Goal: Transaction & Acquisition: Download file/media

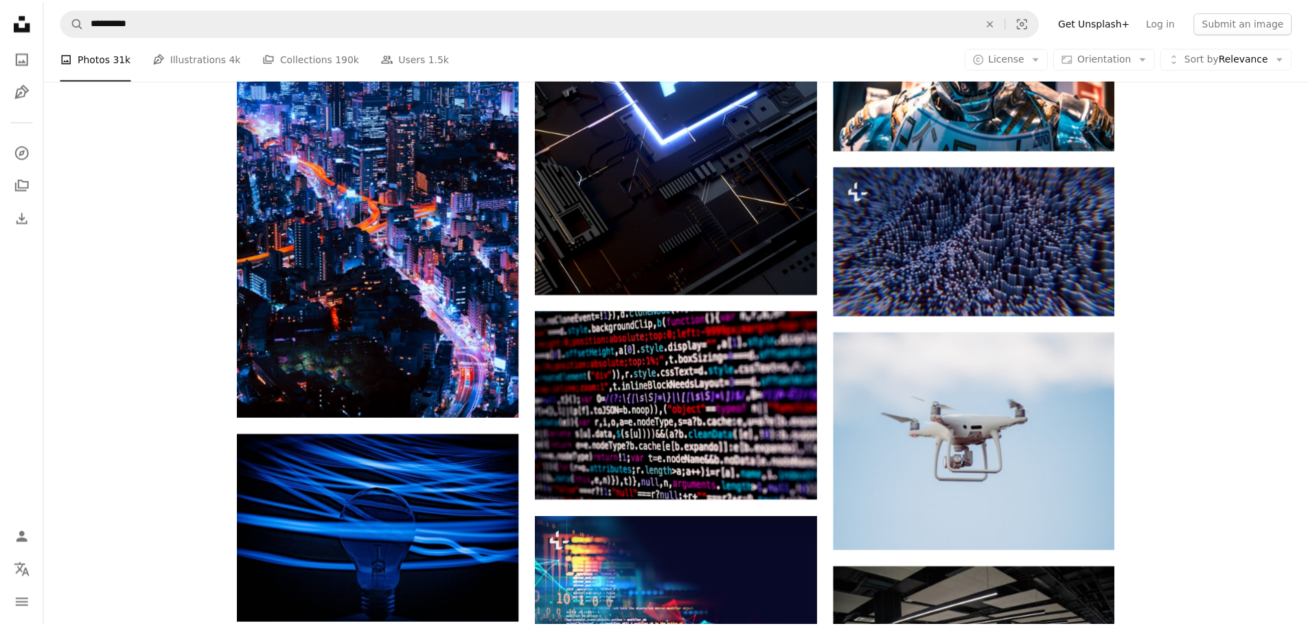
scroll to position [7072, 0]
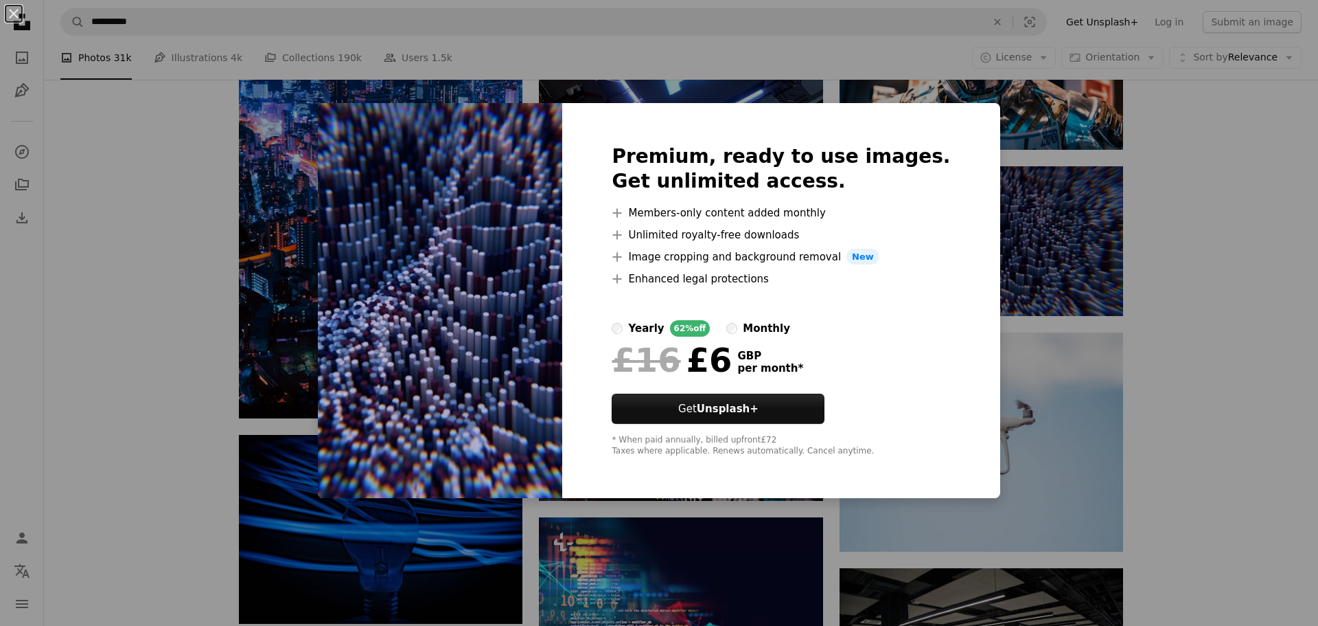
click at [1236, 321] on div "An X shape Premium, ready to use images. Get unlimited access. A plus sign Memb…" at bounding box center [659, 313] width 1318 height 626
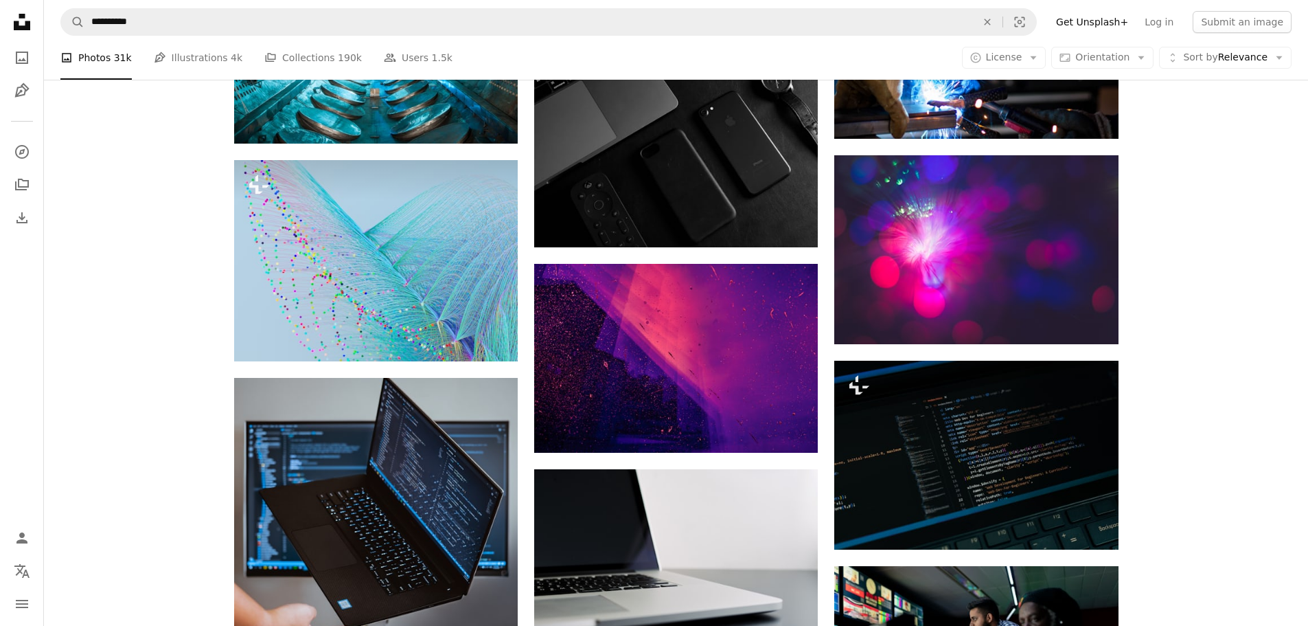
scroll to position [10780, 0]
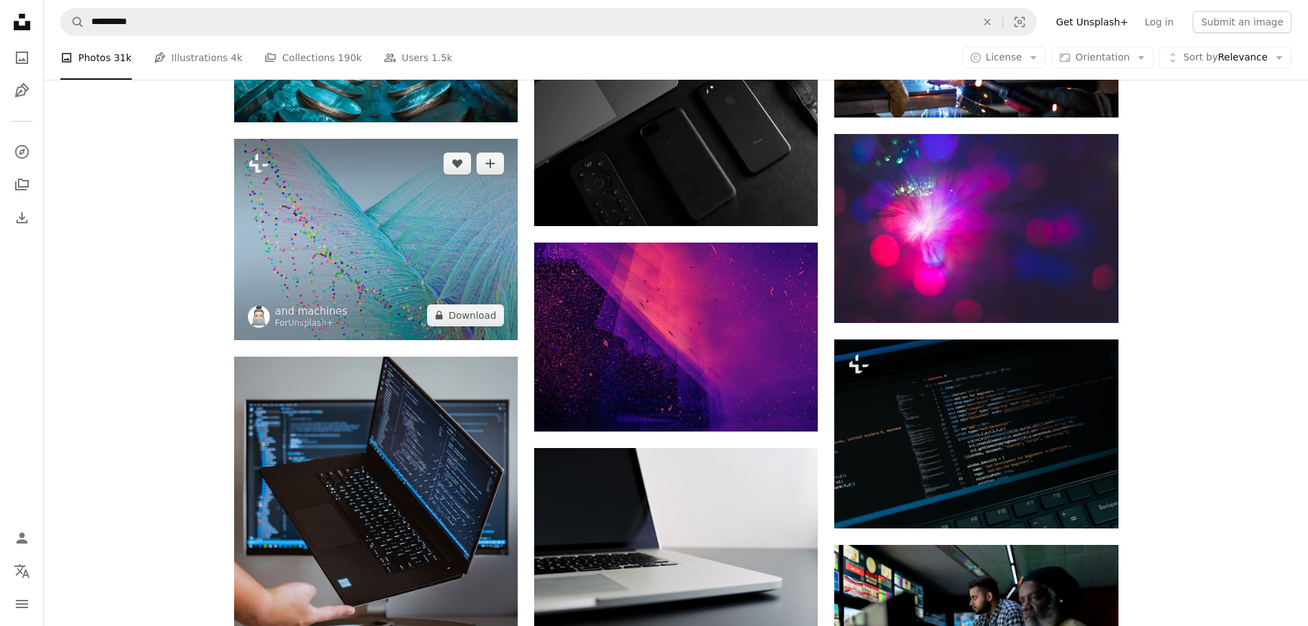
click at [480, 314] on button "A lock Download" at bounding box center [465, 315] width 77 height 22
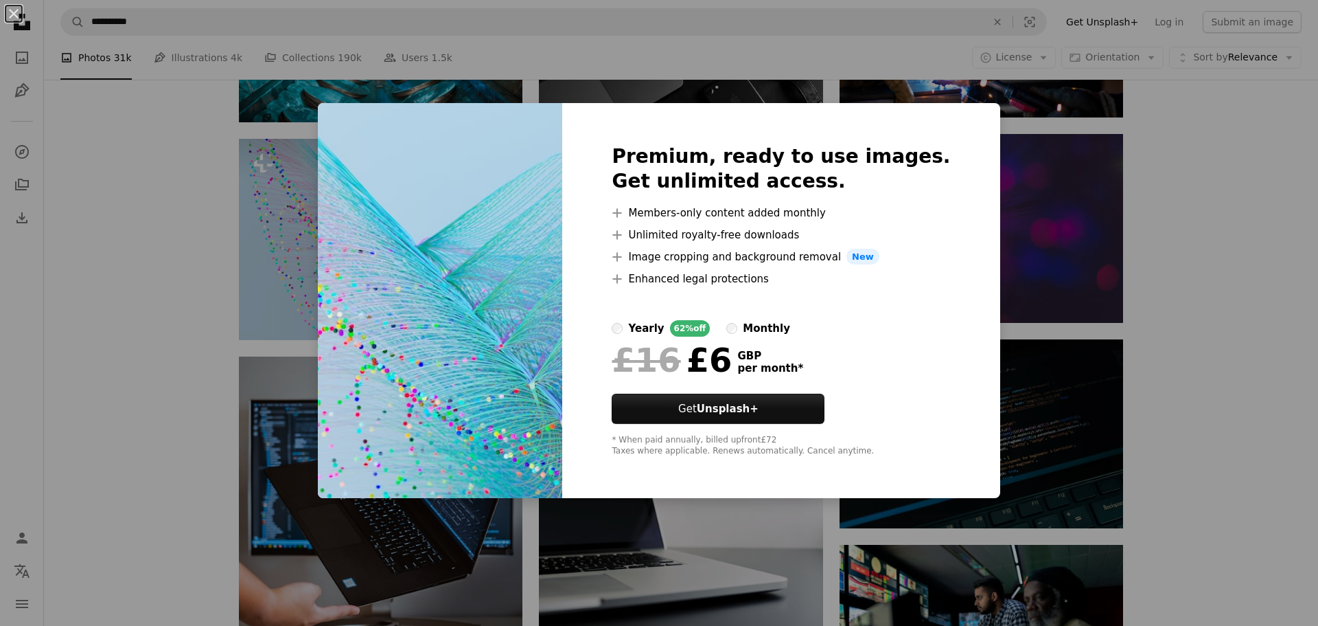
click at [1242, 336] on div "An X shape Premium, ready to use images. Get unlimited access. A plus sign Memb…" at bounding box center [659, 313] width 1318 height 626
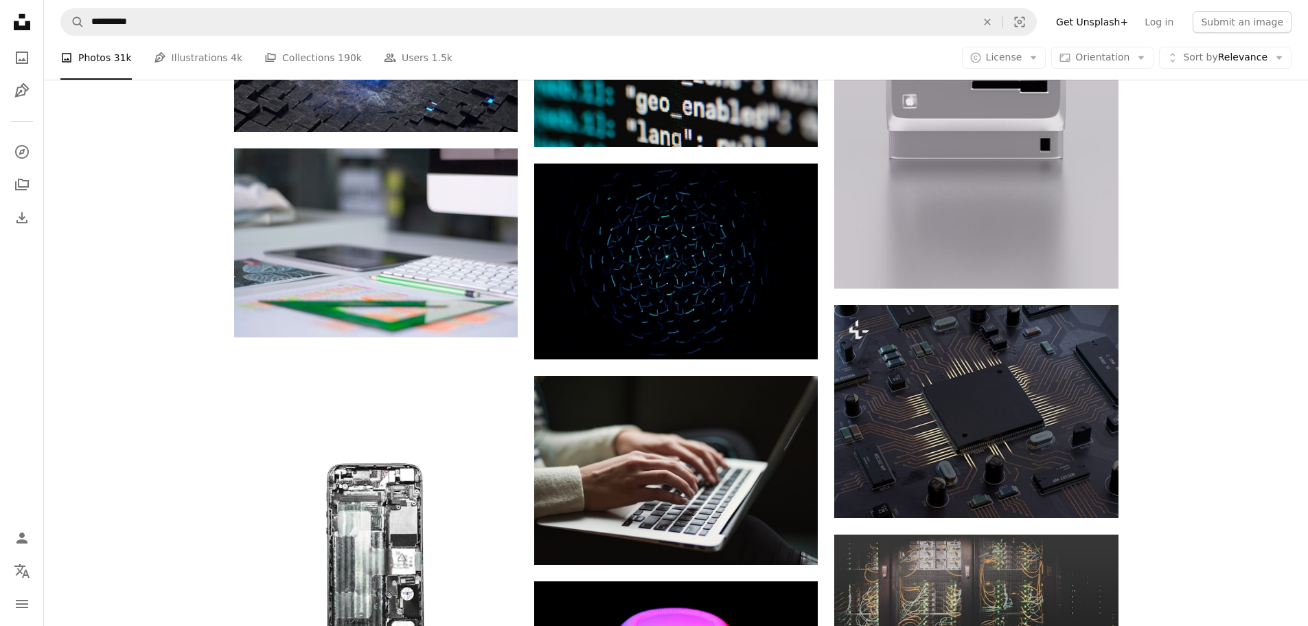
scroll to position [12016, 0]
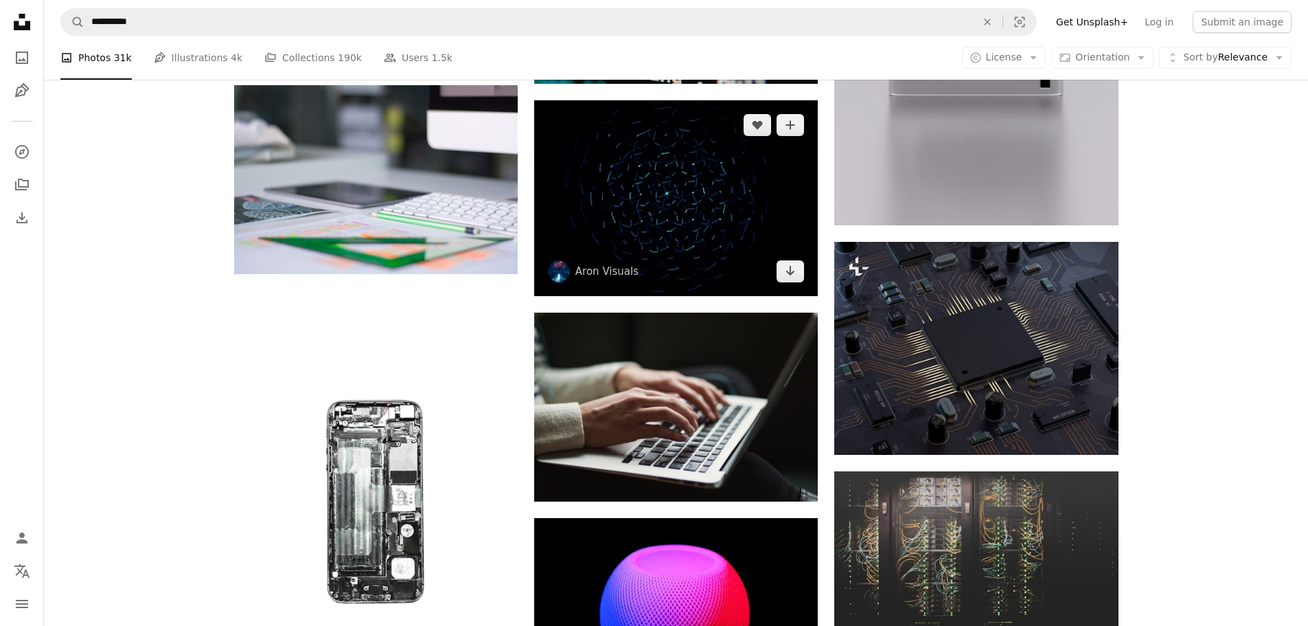
click at [796, 272] on icon "Arrow pointing down" at bounding box center [790, 270] width 11 height 16
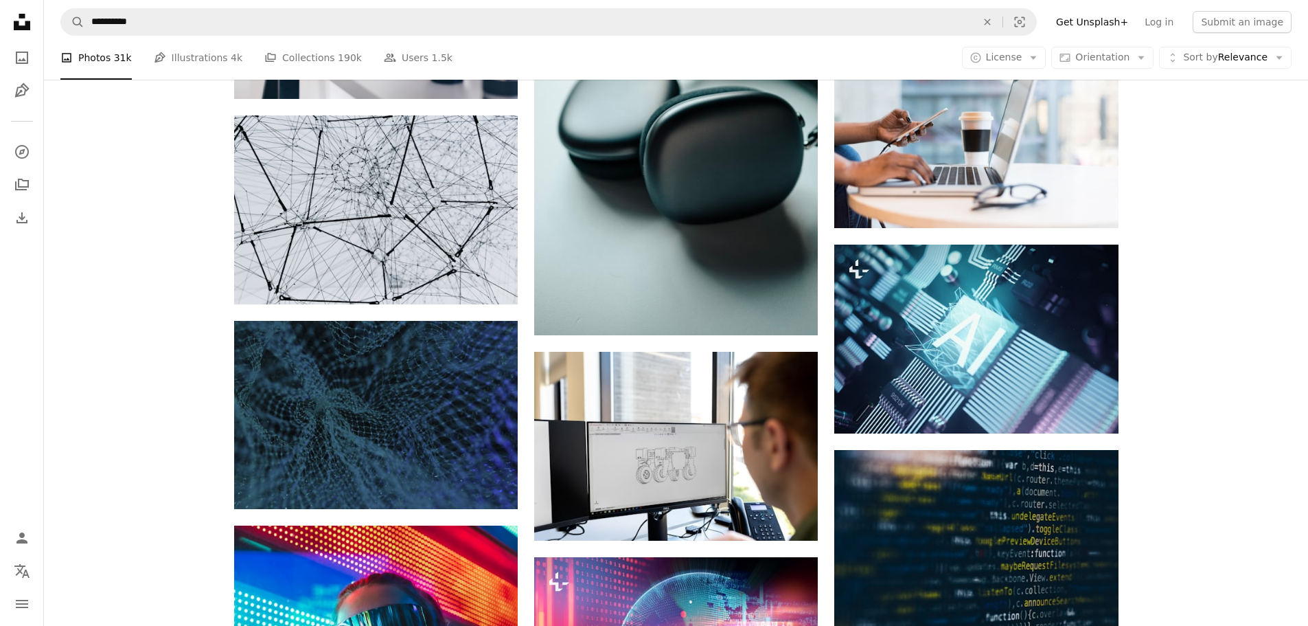
scroll to position [20393, 0]
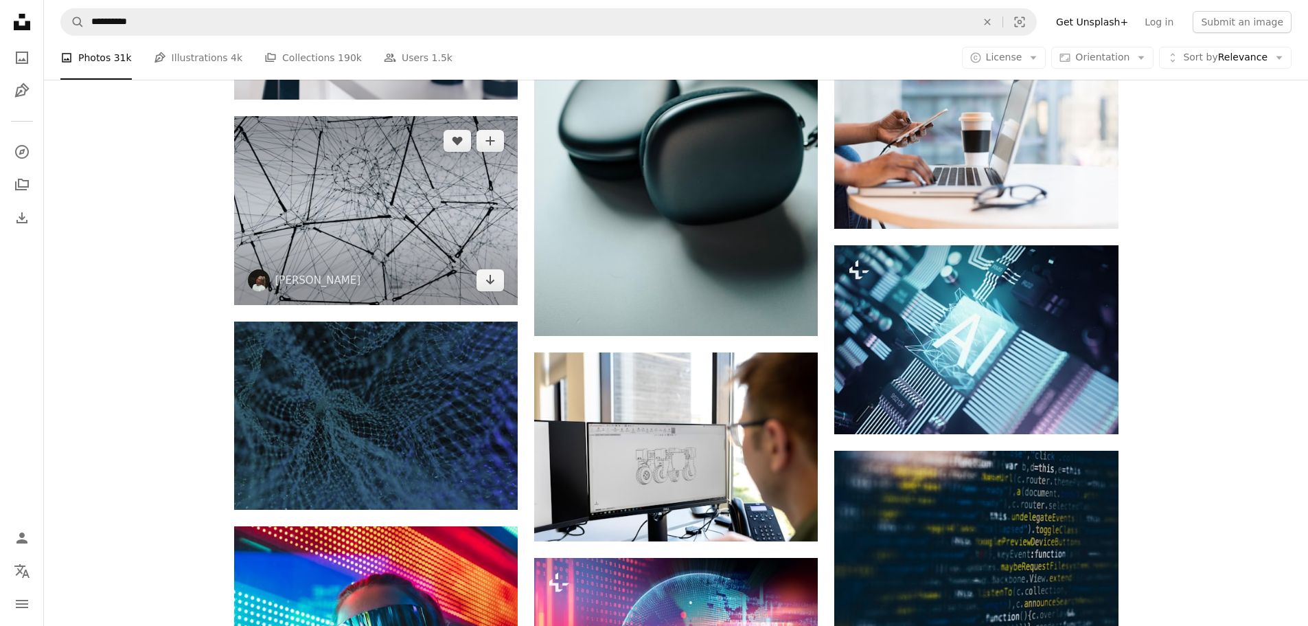
click at [486, 278] on icon "Arrow pointing down" at bounding box center [490, 279] width 11 height 16
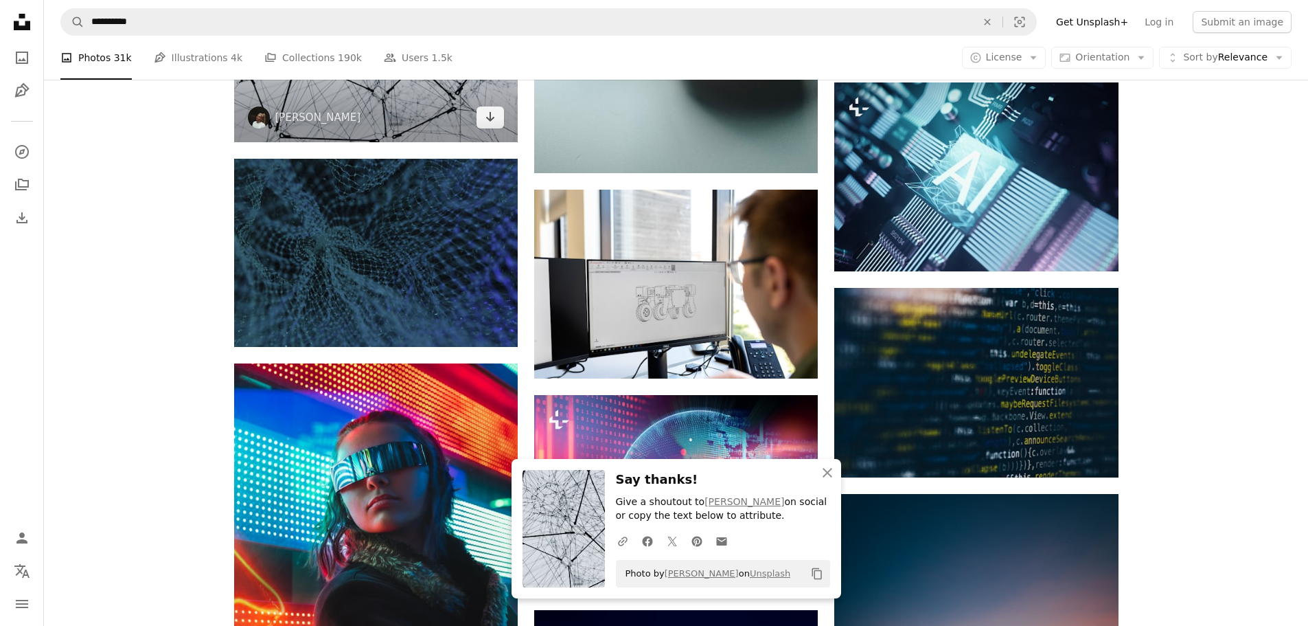
scroll to position [20599, 0]
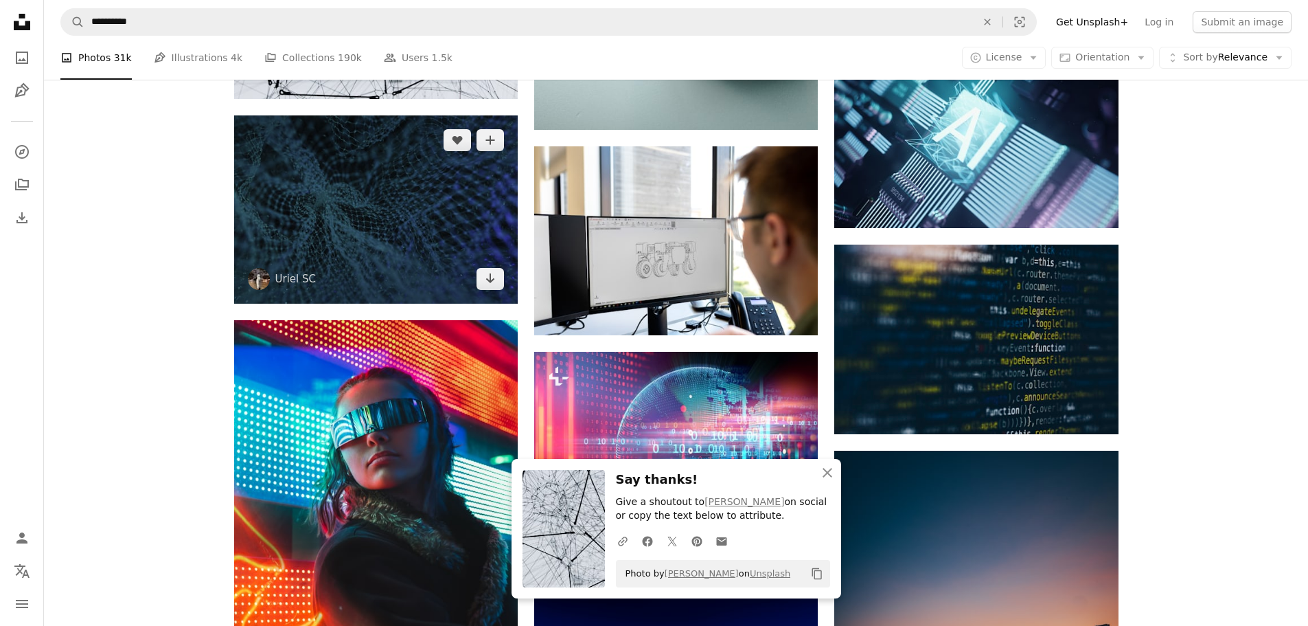
click at [489, 278] on icon "Arrow pointing down" at bounding box center [490, 278] width 11 height 16
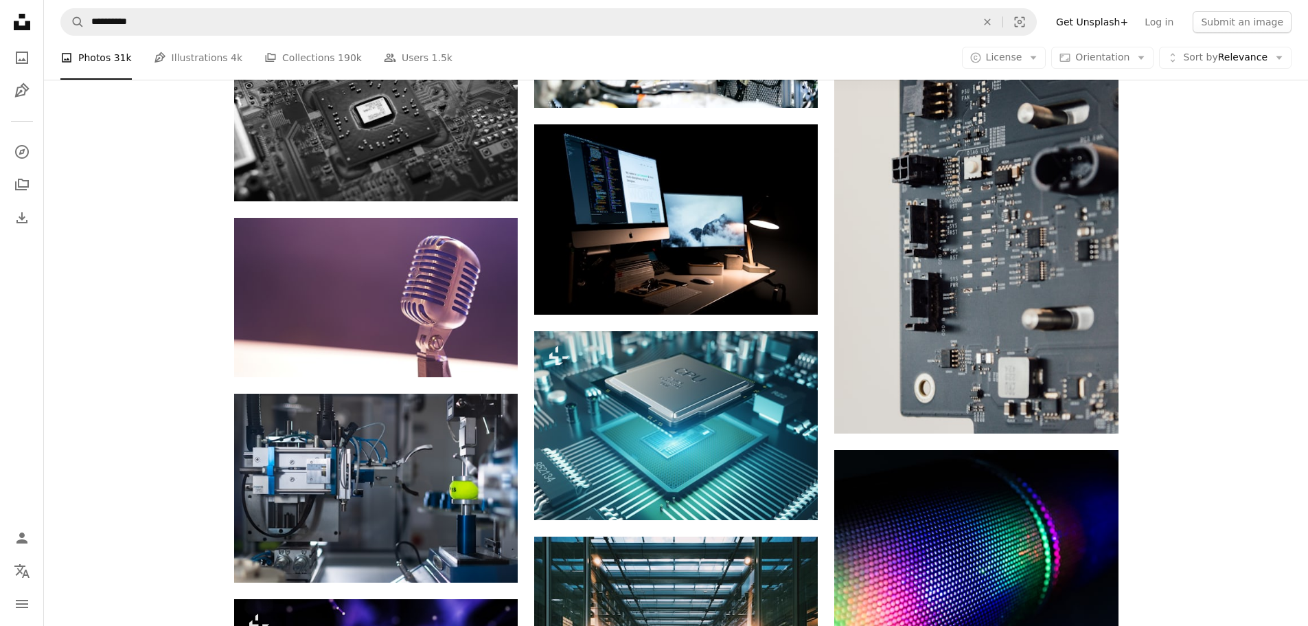
scroll to position [22041, 0]
